Goal: Check status: Check status

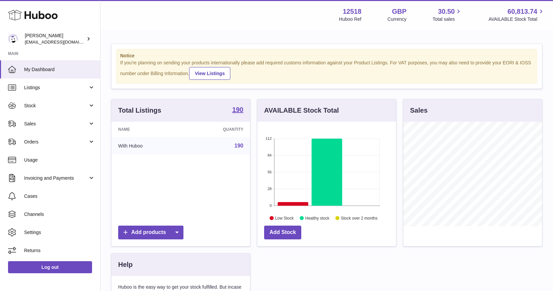
scroll to position [104, 139]
click at [33, 118] on link "Sales" at bounding box center [50, 124] width 100 height 18
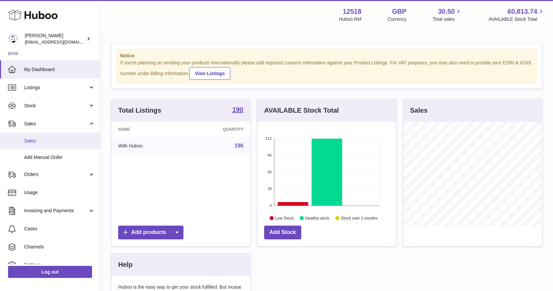
click at [30, 142] on span "Sales" at bounding box center [59, 141] width 71 height 6
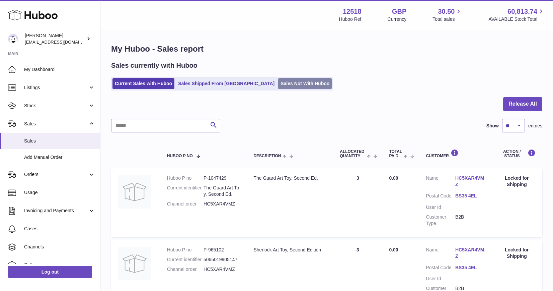
click at [278, 80] on link "Sales Not With Huboo" at bounding box center [305, 83] width 54 height 11
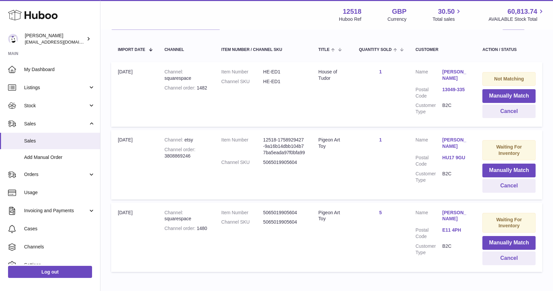
scroll to position [117, 0]
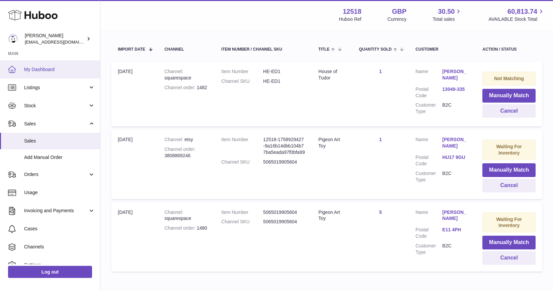
click at [49, 64] on link "My Dashboard" at bounding box center [50, 69] width 100 height 18
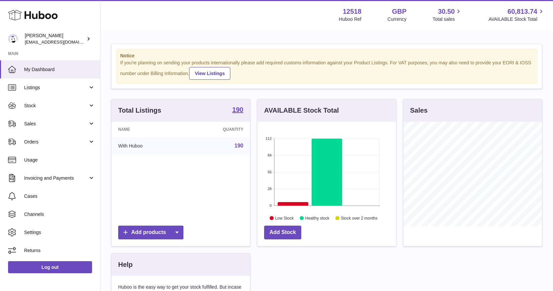
scroll to position [104, 139]
click at [55, 124] on span "Sales" at bounding box center [56, 124] width 64 height 6
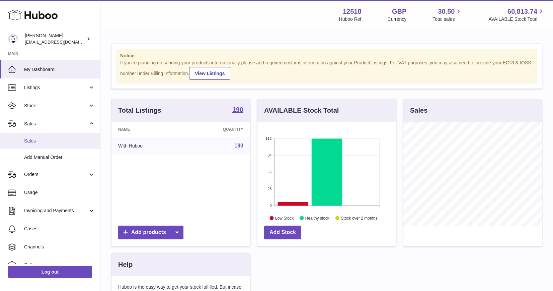
click at [46, 145] on link "Sales" at bounding box center [50, 141] width 100 height 16
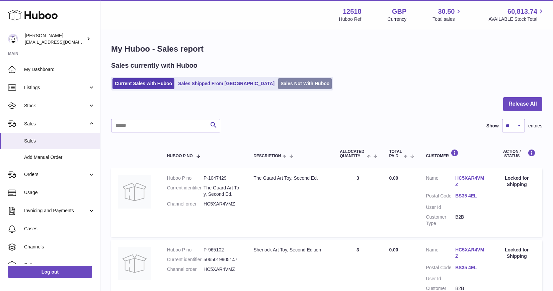
click at [278, 81] on link "Sales Not With Huboo" at bounding box center [305, 83] width 54 height 11
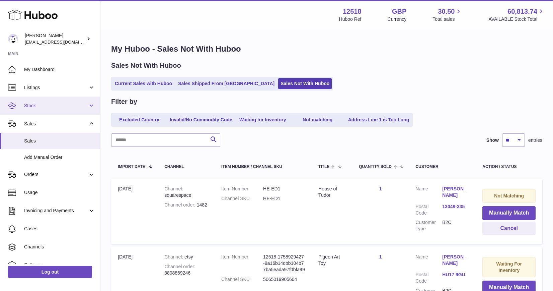
click at [37, 104] on span "Stock" at bounding box center [56, 105] width 64 height 6
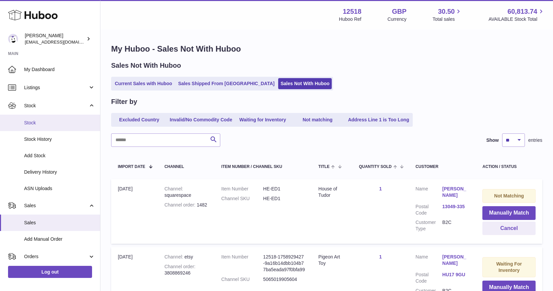
click at [40, 123] on span "Stock" at bounding box center [59, 123] width 71 height 6
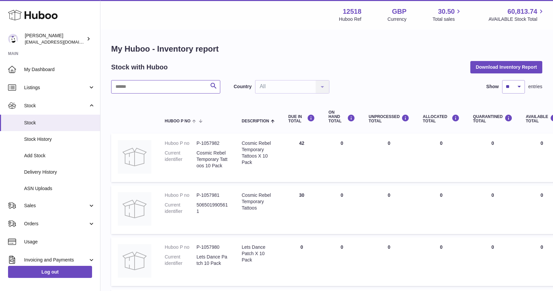
click at [166, 89] on input "text" at bounding box center [165, 86] width 109 height 13
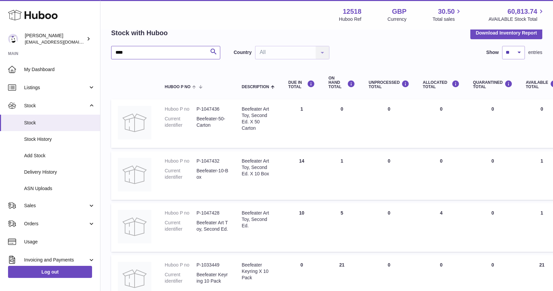
scroll to position [38, 0]
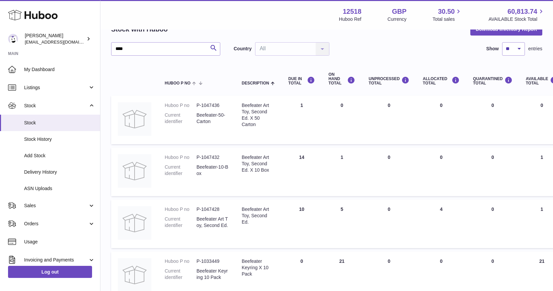
drag, startPoint x: 347, startPoint y: 156, endPoint x: 312, endPoint y: 156, distance: 34.2
click at [313, 156] on tr "Huboo P no P-1047432 Current identifier Beefeater-10-Box Description Beefeater …" at bounding box center [419, 171] width 616 height 49
click at [359, 159] on td "ON HAND Total 1" at bounding box center [342, 171] width 40 height 49
drag, startPoint x: 128, startPoint y: 49, endPoint x: 84, endPoint y: 45, distance: 44.0
click at [84, 45] on div "Huboo Caitlin Derer caitlin@fancylamp.co Main My Dashboard Listings Not with Hu…" at bounding box center [276, 210] width 553 height 497
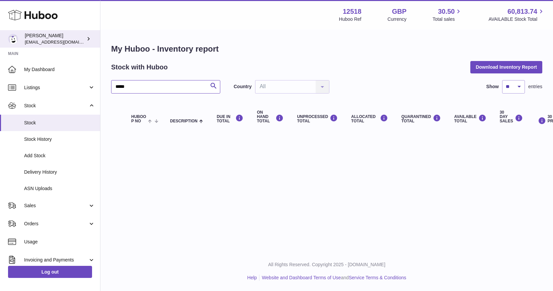
type input "*****"
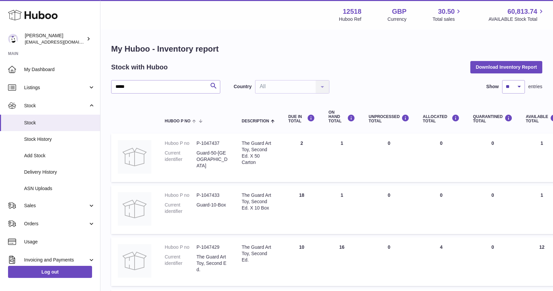
drag, startPoint x: 259, startPoint y: 142, endPoint x: 282, endPoint y: 165, distance: 32.2
click at [282, 165] on tr "Huboo P no P-1047437 Current identifier Guard-50-Carton Description The Guard A…" at bounding box center [419, 157] width 616 height 49
drag, startPoint x: 352, startPoint y: 244, endPoint x: 323, endPoint y: 244, distance: 28.1
click at [323, 244] on td "ON HAND Total 16" at bounding box center [342, 261] width 40 height 49
click at [33, 169] on span "Delivery History" at bounding box center [59, 172] width 71 height 6
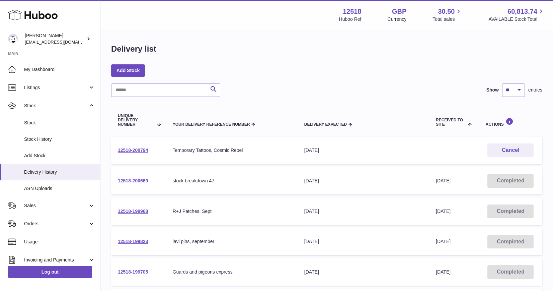
click at [140, 178] on link "12518-200669" at bounding box center [133, 180] width 30 height 5
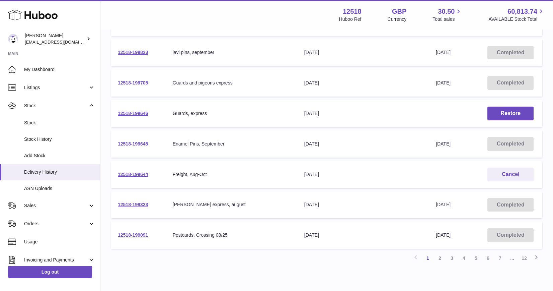
scroll to position [190, 0]
click at [441, 256] on link "2" at bounding box center [440, 257] width 12 height 12
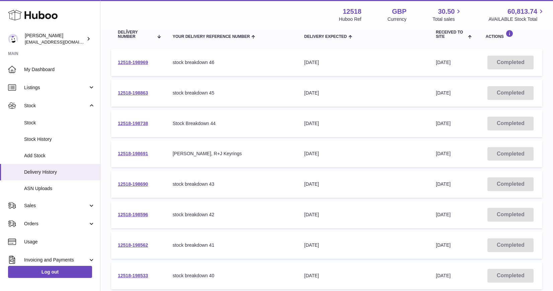
scroll to position [76, 0]
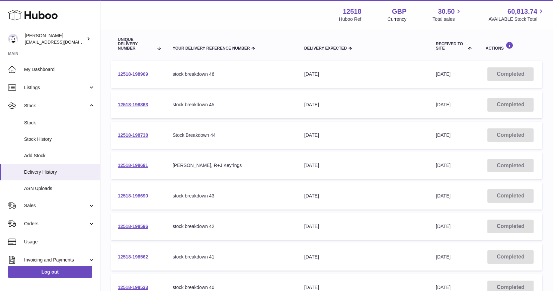
click at [131, 75] on link "12518-198969" at bounding box center [133, 73] width 30 height 5
click at [134, 106] on link "12518-198863" at bounding box center [133, 104] width 30 height 5
click at [134, 134] on link "12518-198738" at bounding box center [133, 134] width 30 height 5
click at [141, 196] on link "12518-198690" at bounding box center [133, 195] width 30 height 5
click at [141, 226] on link "12518-198596" at bounding box center [133, 225] width 30 height 5
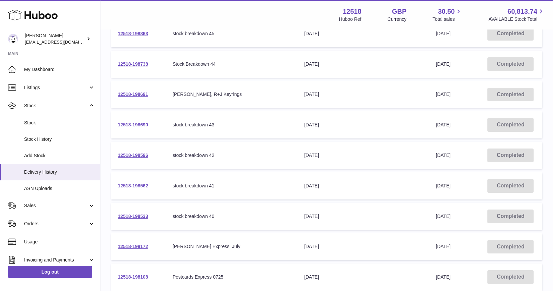
scroll to position [149, 0]
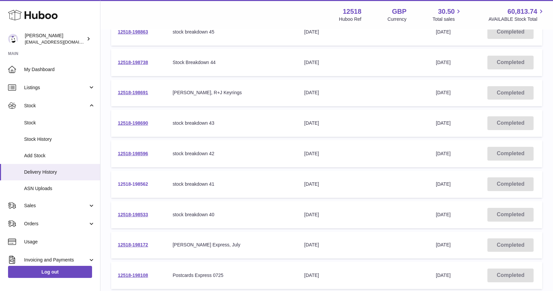
click at [139, 181] on link "12518-198562" at bounding box center [133, 183] width 30 height 5
click at [144, 214] on link "12518-198533" at bounding box center [133, 214] width 30 height 5
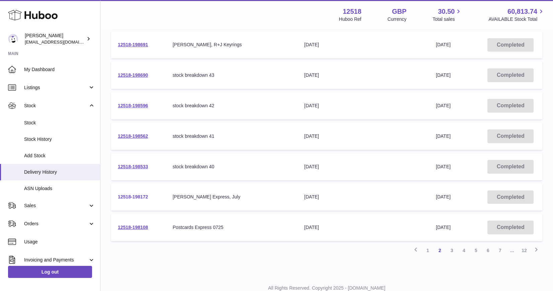
scroll to position [220, 0]
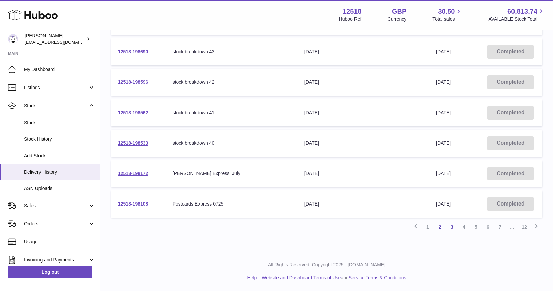
click at [450, 227] on link "3" at bounding box center [452, 227] width 12 height 12
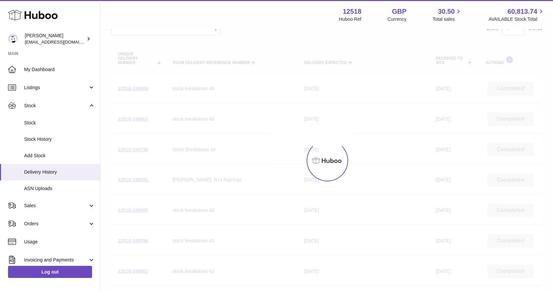
scroll to position [30, 0]
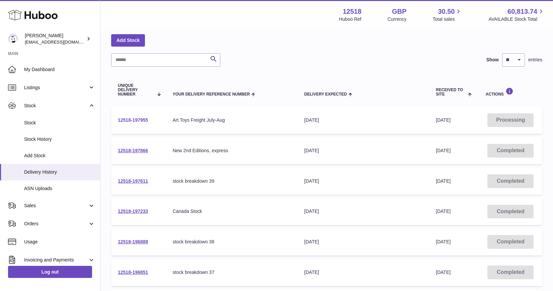
click at [135, 120] on link "12518-197955" at bounding box center [133, 119] width 30 height 5
click at [144, 151] on link "12518-197866" at bounding box center [133, 150] width 30 height 5
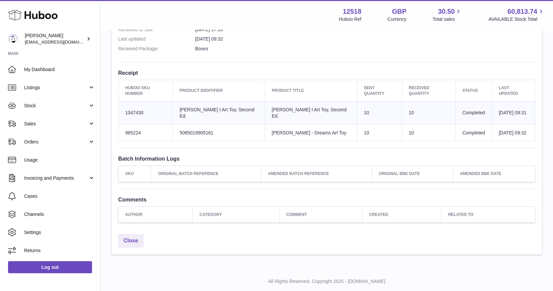
scroll to position [218, 0]
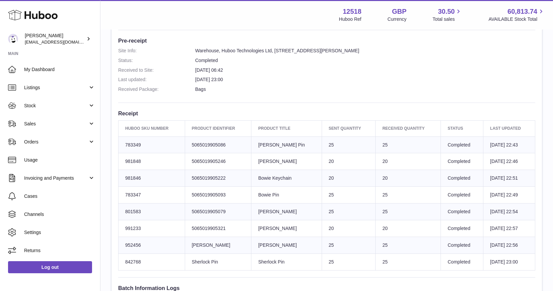
scroll to position [197, 0]
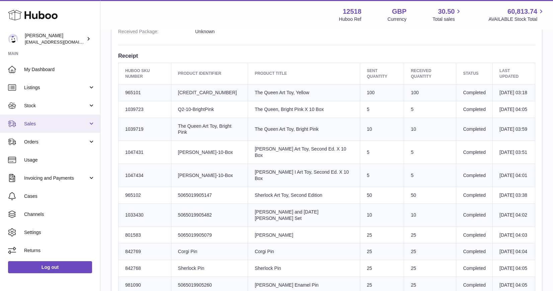
scroll to position [240, 0]
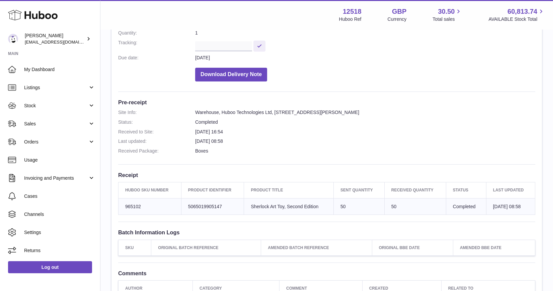
scroll to position [114, 0]
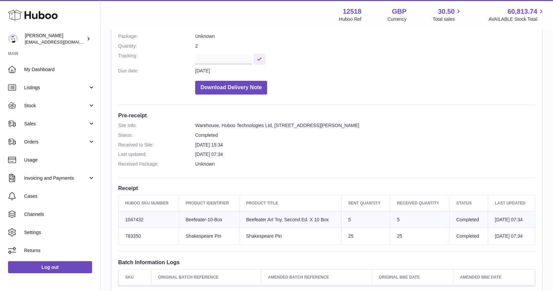
scroll to position [100, 0]
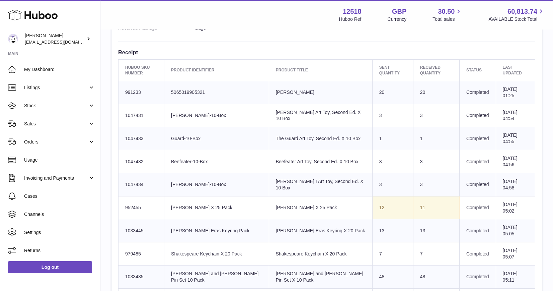
scroll to position [238, 0]
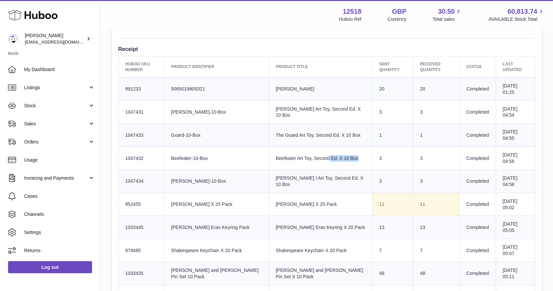
drag, startPoint x: 262, startPoint y: 152, endPoint x: 351, endPoint y: 155, distance: 88.8
click at [351, 155] on tr "Huboo SKU Number 1047432 Client Identifier Beefeater-10-Box Product title Beefe…" at bounding box center [327, 158] width 417 height 23
click at [372, 155] on td "Sent Quantity 3" at bounding box center [392, 158] width 41 height 23
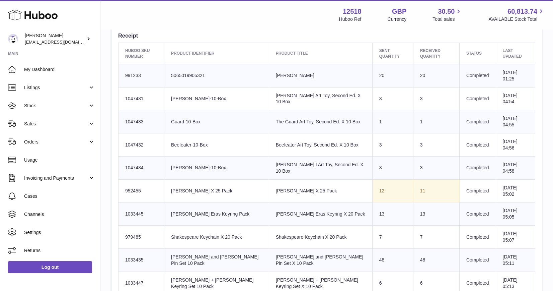
scroll to position [255, 0]
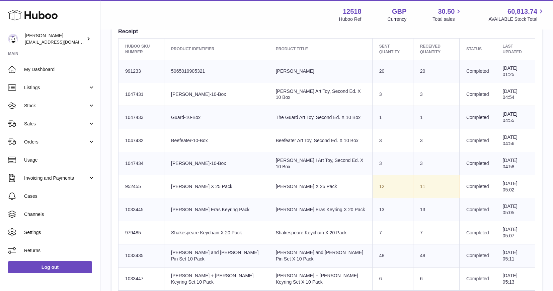
drag, startPoint x: 263, startPoint y: 135, endPoint x: 342, endPoint y: 145, distance: 80.0
click at [342, 145] on td "Product title Beefeater Art Toy, Second Ed. X 10 Box" at bounding box center [320, 140] width 103 height 23
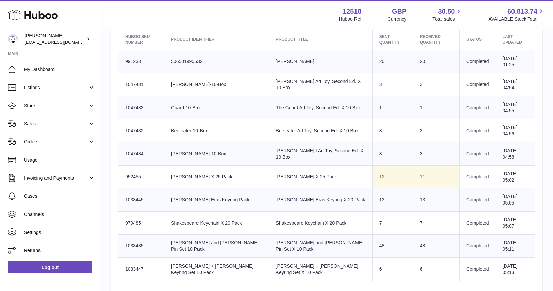
scroll to position [271, 0]
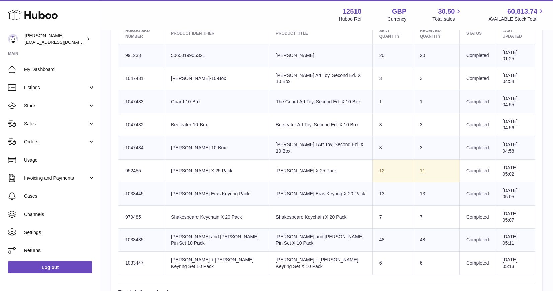
click at [325, 206] on td "Product title Shakespeare Keychain X 20 Pack" at bounding box center [320, 216] width 103 height 23
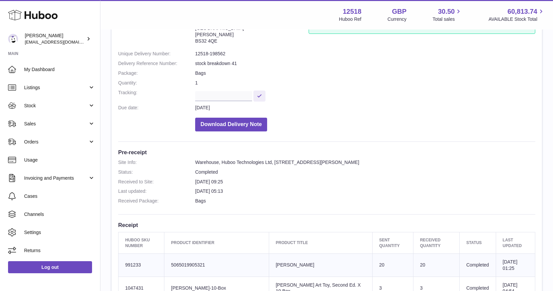
scroll to position [0, 0]
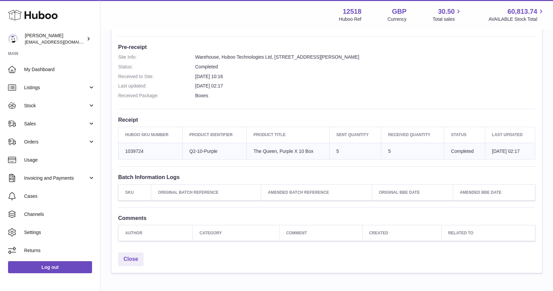
scroll to position [202, 0]
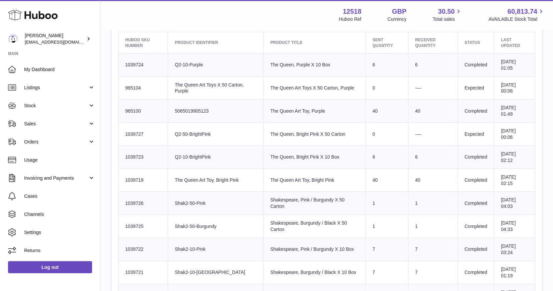
scroll to position [264, 0]
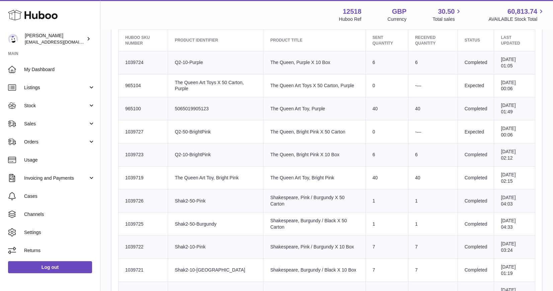
drag, startPoint x: 286, startPoint y: 67, endPoint x: 308, endPoint y: 202, distance: 137.1
click at [308, 202] on td "Product title Shakespeare, Pink / Burgundy X 50 Carton" at bounding box center [315, 200] width 102 height 23
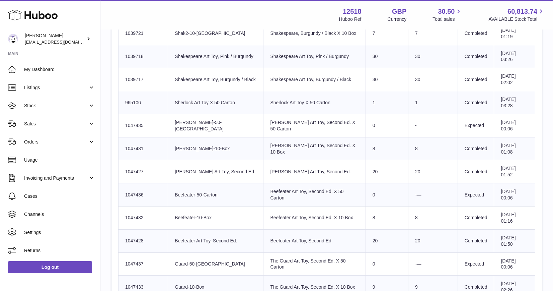
scroll to position [501, 0]
drag, startPoint x: 274, startPoint y: 214, endPoint x: 329, endPoint y: 228, distance: 56.8
click at [329, 228] on td "Product title Beefeater Art Toy, Second Ed. X 10 Box" at bounding box center [315, 217] width 102 height 23
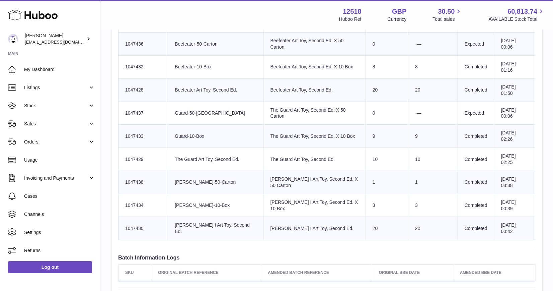
scroll to position [653, 0]
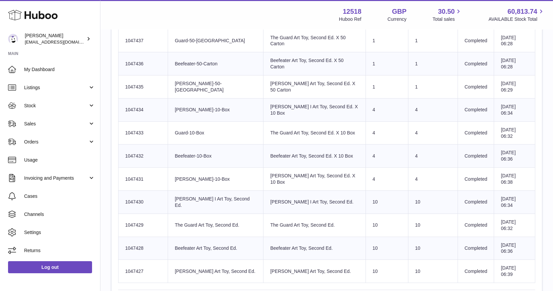
scroll to position [306, 0]
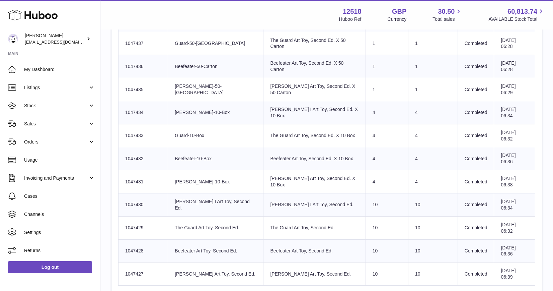
drag, startPoint x: 329, startPoint y: 156, endPoint x: 275, endPoint y: 157, distance: 54.3
click at [275, 157] on td "Product title Beefeater Art Toy, Second Ed. X 10 Box" at bounding box center [315, 158] width 102 height 23
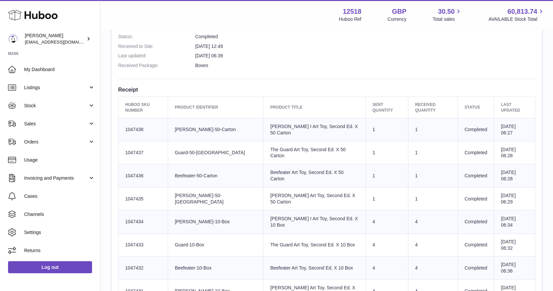
scroll to position [6, 0]
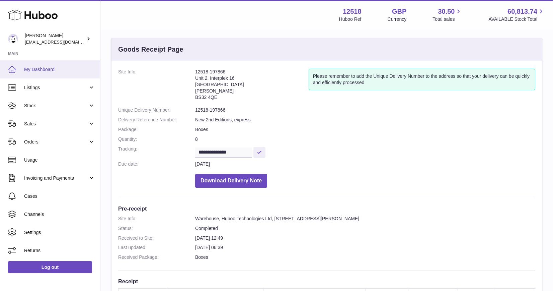
click at [46, 67] on span "My Dashboard" at bounding box center [59, 69] width 71 height 6
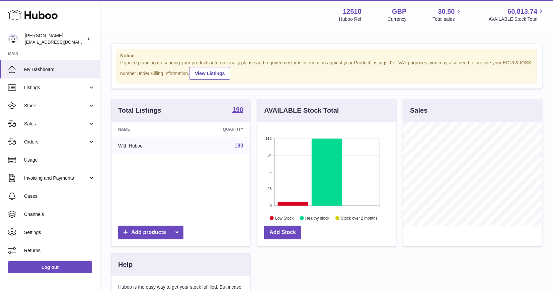
scroll to position [104, 139]
click at [42, 108] on span "Stock" at bounding box center [56, 105] width 64 height 6
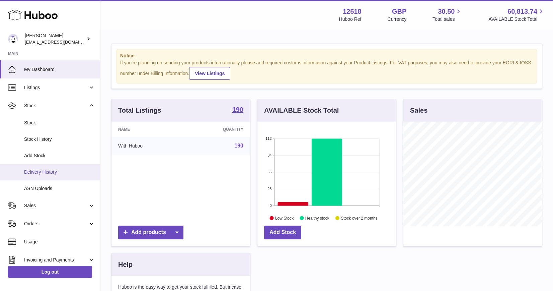
click at [43, 174] on span "Delivery History" at bounding box center [59, 172] width 71 height 6
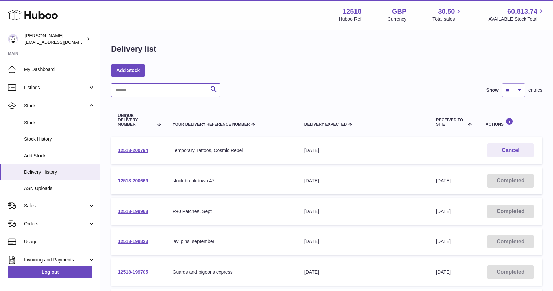
click at [163, 90] on input "text" at bounding box center [165, 89] width 109 height 13
click at [42, 204] on span "Sales" at bounding box center [56, 205] width 64 height 6
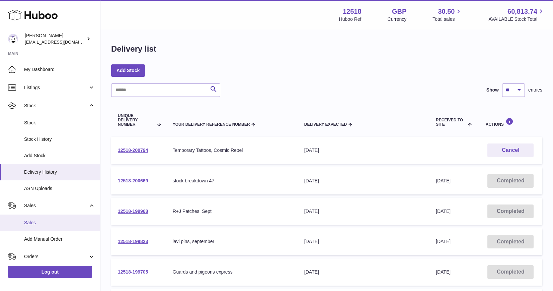
click at [31, 222] on span "Sales" at bounding box center [59, 222] width 71 height 6
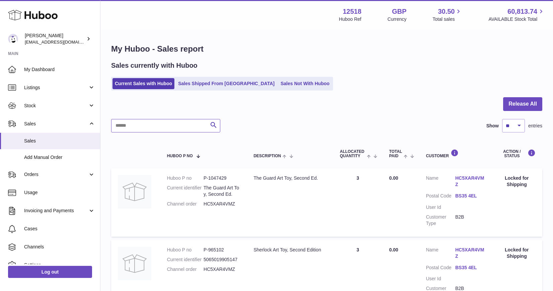
click at [151, 126] on input "text" at bounding box center [165, 125] width 109 height 13
click at [214, 82] on link "Sales Shipped From [GEOGRAPHIC_DATA]" at bounding box center [226, 83] width 101 height 11
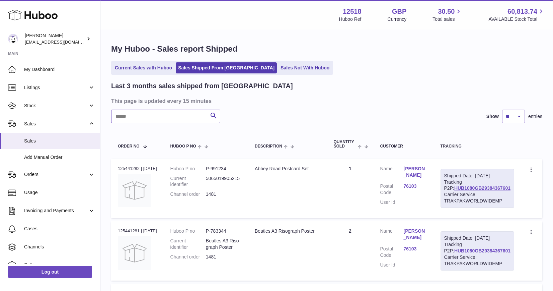
click at [170, 118] on input "text" at bounding box center [165, 115] width 109 height 13
paste input "*******"
type input "*******"
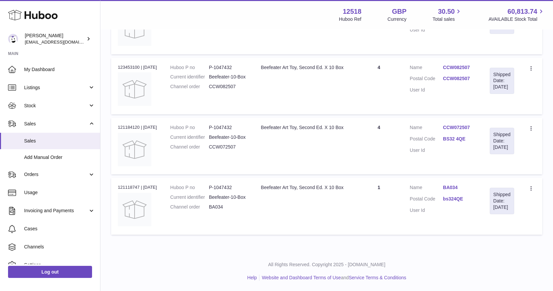
scroll to position [228, 0]
click at [41, 67] on span "My Dashboard" at bounding box center [59, 69] width 71 height 6
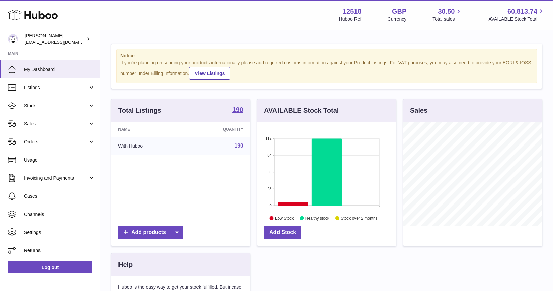
scroll to position [104, 139]
click at [42, 119] on link "Sales" at bounding box center [50, 124] width 100 height 18
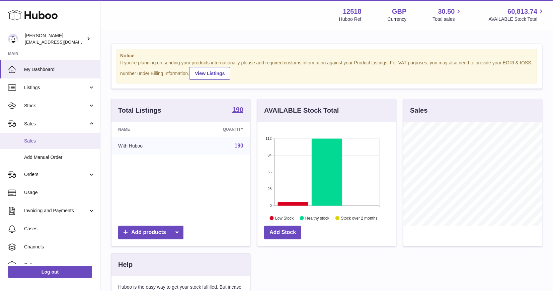
click at [31, 145] on link "Sales" at bounding box center [50, 141] width 100 height 16
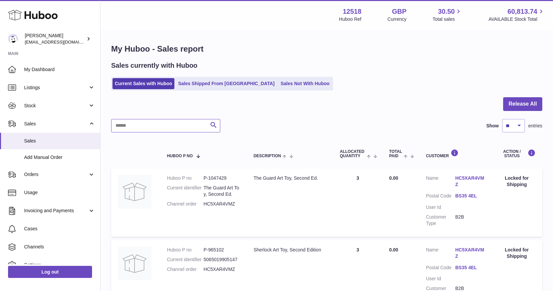
click at [144, 121] on input "text" at bounding box center [165, 125] width 109 height 13
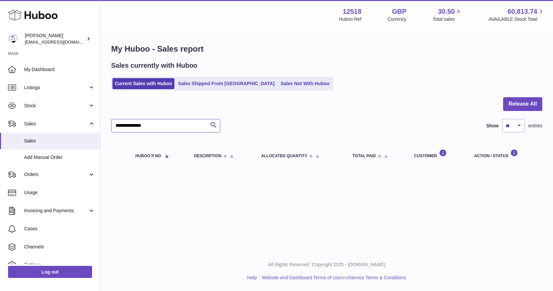
type input "**********"
click at [278, 85] on link "Sales Not With Huboo" at bounding box center [305, 83] width 54 height 11
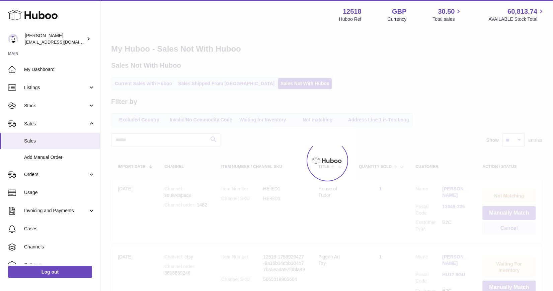
click at [213, 85] on div at bounding box center [326, 160] width 453 height 260
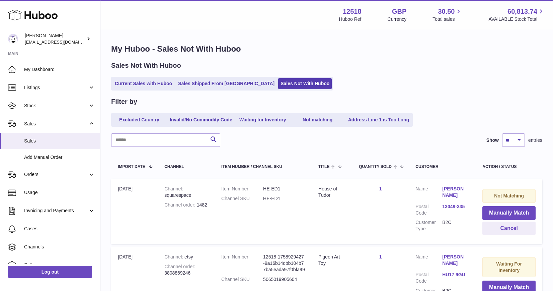
click at [213, 85] on link "Sales Shipped From [GEOGRAPHIC_DATA]" at bounding box center [226, 83] width 101 height 11
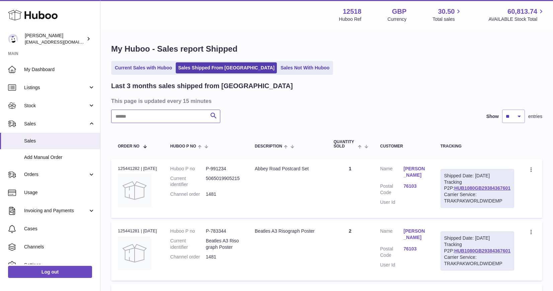
click at [164, 121] on input "text" at bounding box center [165, 115] width 109 height 13
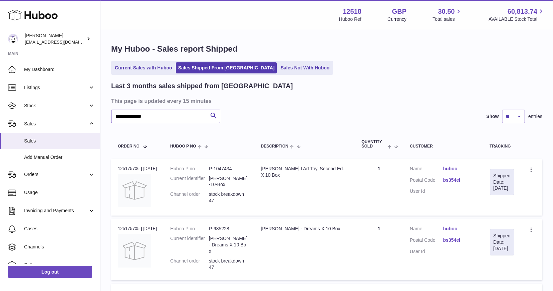
type input "**********"
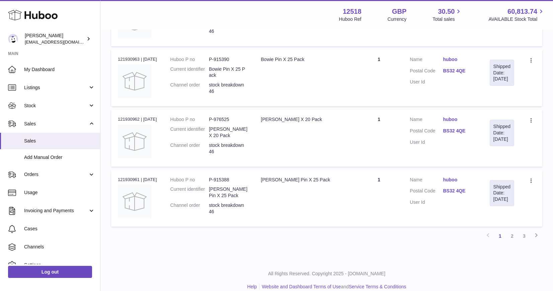
scroll to position [543, 0]
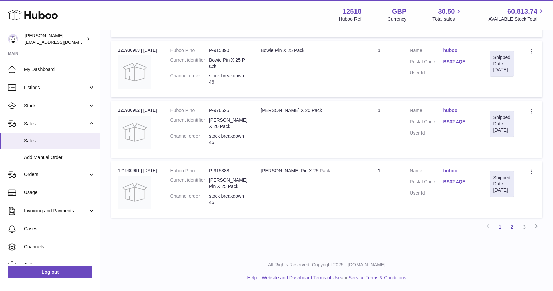
click at [513, 226] on link "2" at bounding box center [512, 227] width 12 height 12
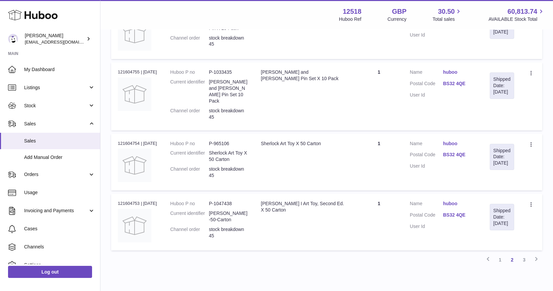
scroll to position [543, 0]
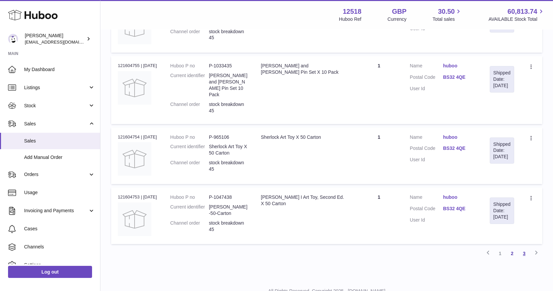
click at [521, 247] on link "3" at bounding box center [524, 253] width 12 height 12
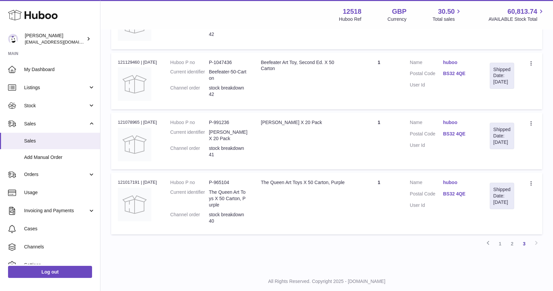
scroll to position [548, 0]
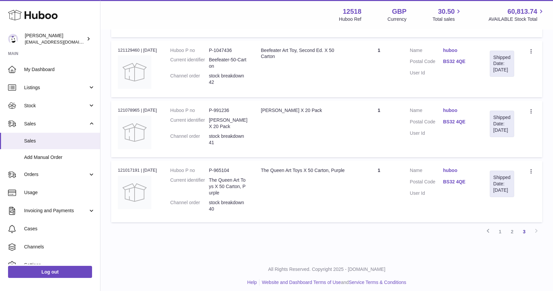
click at [537, 225] on div "Previous 1 2 3 Next" at bounding box center [326, 231] width 431 height 12
click at [40, 105] on span "Stock" at bounding box center [56, 105] width 64 height 6
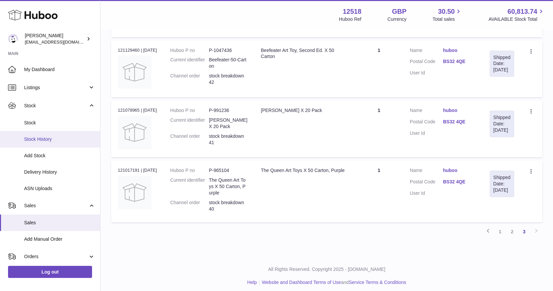
click at [39, 141] on span "Stock History" at bounding box center [59, 139] width 71 height 6
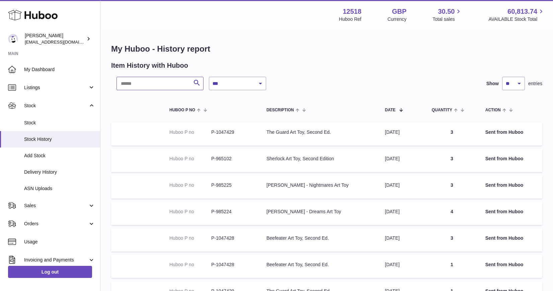
click at [149, 87] on input "text" at bounding box center [160, 83] width 87 height 13
paste input "*********"
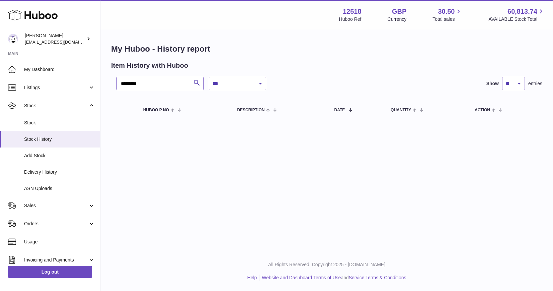
drag, startPoint x: 127, startPoint y: 83, endPoint x: 103, endPoint y: 79, distance: 24.2
click at [103, 79] on div "**********" at bounding box center [326, 82] width 453 height 105
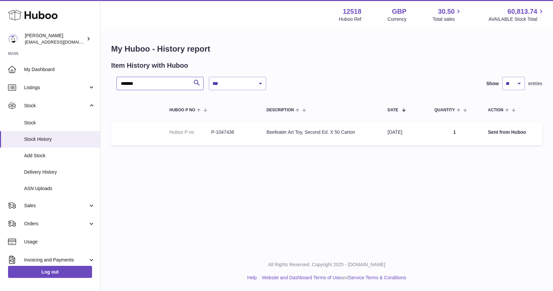
drag, startPoint x: 158, startPoint y: 82, endPoint x: 105, endPoint y: 78, distance: 52.7
click at [105, 78] on div "**********" at bounding box center [326, 96] width 453 height 132
paste input "**"
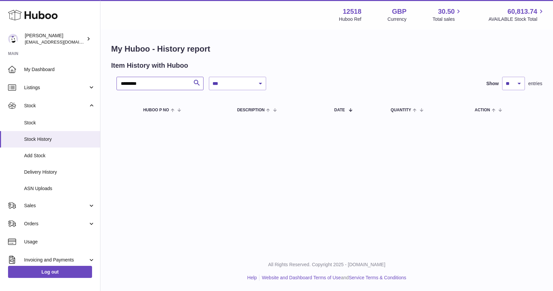
drag, startPoint x: 127, startPoint y: 84, endPoint x: 109, endPoint y: 81, distance: 17.9
click at [109, 81] on div "**********" at bounding box center [326, 82] width 453 height 105
type input "*******"
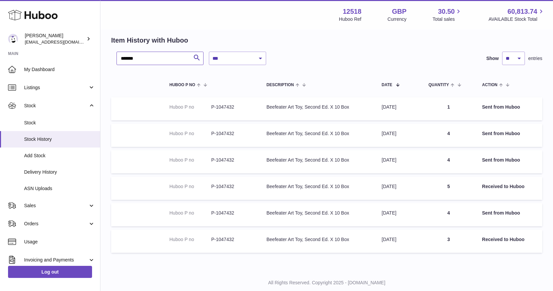
scroll to position [29, 0]
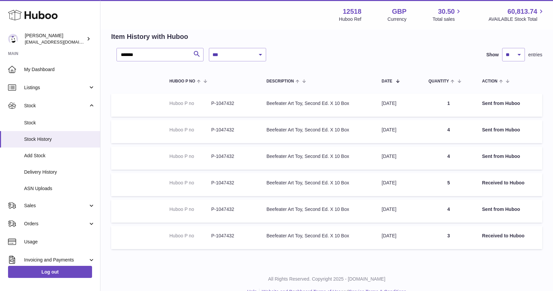
drag, startPoint x: 448, startPoint y: 238, endPoint x: 419, endPoint y: 238, distance: 29.1
click at [419, 238] on tr "Huboo P no P-1047432 Description Beefeater Art Toy, Second Ed. X 10 Box Date 17…" at bounding box center [326, 237] width 431 height 23
drag, startPoint x: 453, startPoint y: 182, endPoint x: 440, endPoint y: 182, distance: 13.1
click at [440, 182] on td "Quantity 5" at bounding box center [449, 184] width 54 height 23
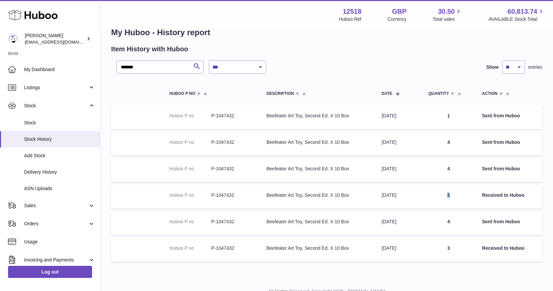
scroll to position [0, 0]
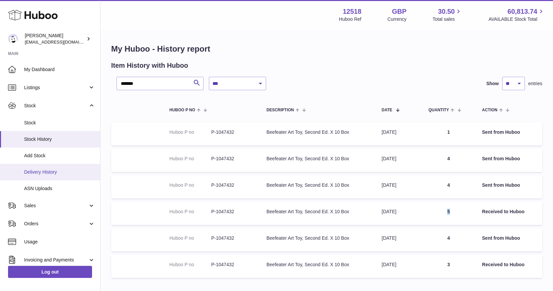
click at [48, 171] on span "Delivery History" at bounding box center [59, 172] width 71 height 6
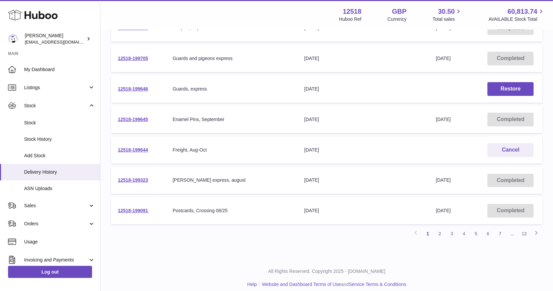
scroll to position [220, 0]
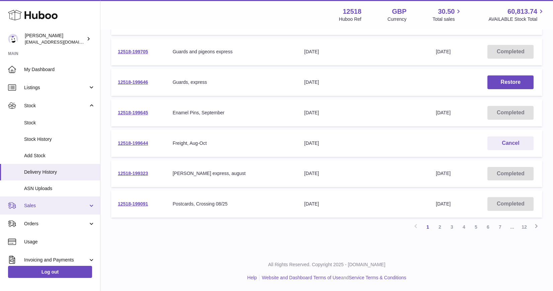
click at [30, 202] on span "Sales" at bounding box center [56, 205] width 64 height 6
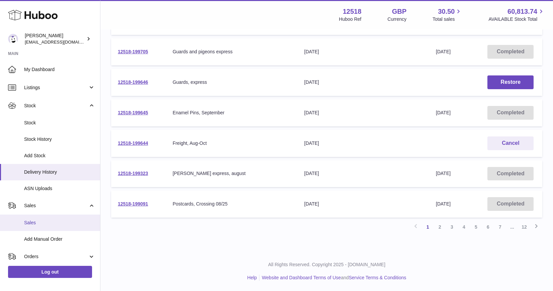
click at [31, 220] on span "Sales" at bounding box center [59, 222] width 71 height 6
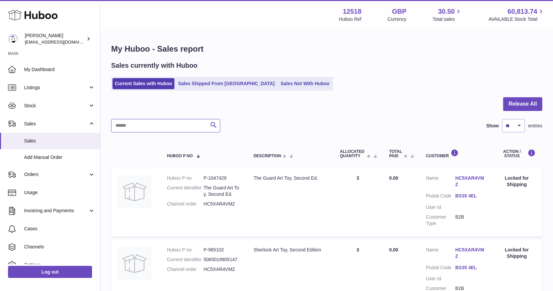
click at [197, 123] on input "text" at bounding box center [165, 125] width 109 height 13
paste input "*********"
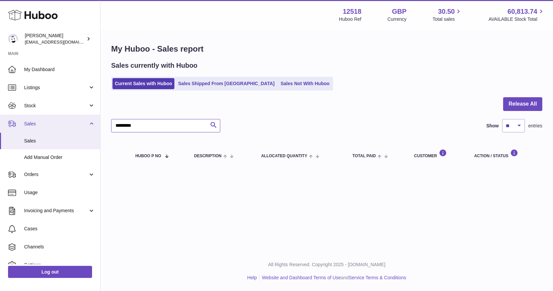
drag, startPoint x: 121, startPoint y: 127, endPoint x: 95, endPoint y: 121, distance: 25.8
click at [95, 122] on div "Huboo [PERSON_NAME] [EMAIL_ADDRESS][DOMAIN_NAME] Main My Dashboard Listings Not…" at bounding box center [276, 145] width 553 height 291
type input "*******"
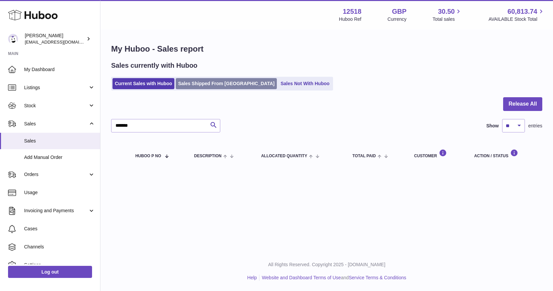
click at [219, 79] on link "Sales Shipped From [GEOGRAPHIC_DATA]" at bounding box center [226, 83] width 101 height 11
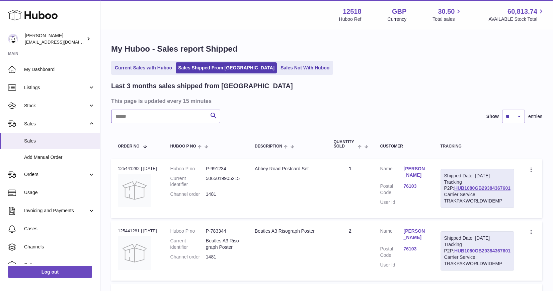
click at [129, 116] on input "text" at bounding box center [165, 115] width 109 height 13
paste input "*********"
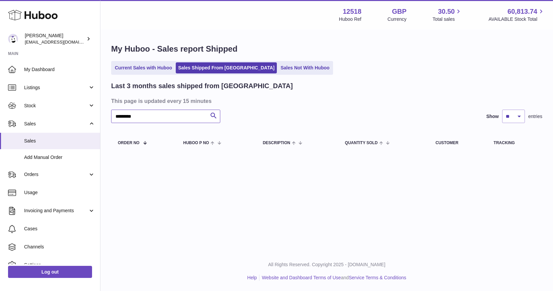
drag, startPoint x: 121, startPoint y: 116, endPoint x: 100, endPoint y: 116, distance: 21.4
click at [100, 116] on div "Huboo [PERSON_NAME] [EMAIL_ADDRESS][DOMAIN_NAME] Main My Dashboard Listings Not…" at bounding box center [276, 145] width 553 height 291
type input "*******"
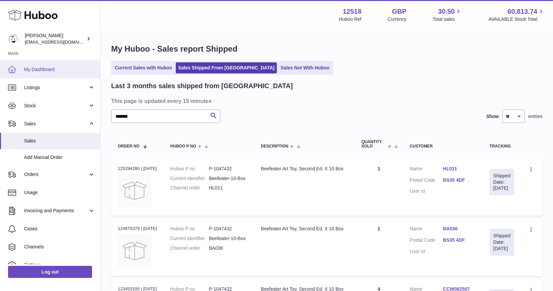
click at [44, 68] on span "My Dashboard" at bounding box center [59, 69] width 71 height 6
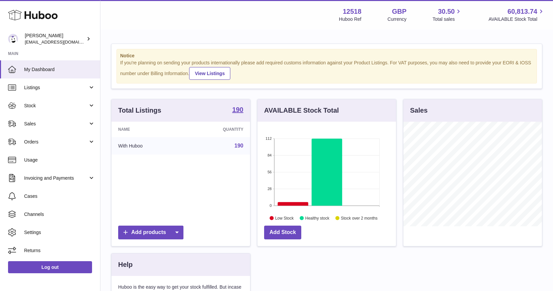
scroll to position [104, 139]
